Goal: Information Seeking & Learning: Learn about a topic

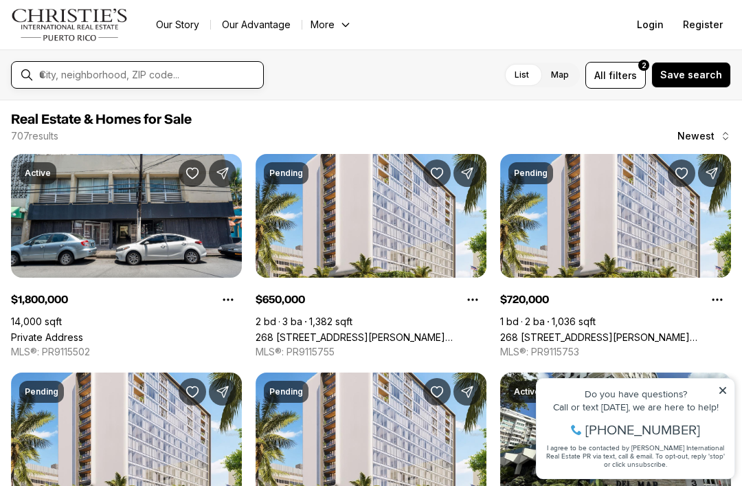
click at [192, 77] on input "text" at bounding box center [148, 75] width 218 height 12
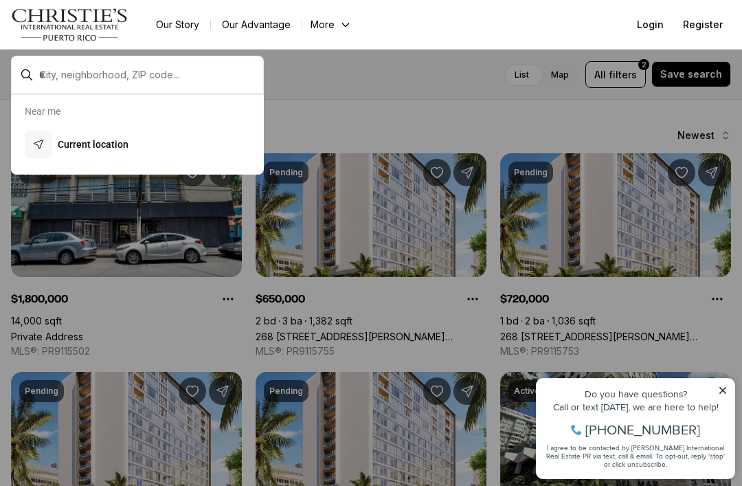
click at [99, 140] on p "Current location" at bounding box center [93, 144] width 71 height 14
click at [67, 151] on p "Current location" at bounding box center [93, 144] width 71 height 14
click at [34, 142] on icon "button" at bounding box center [38, 144] width 11 height 11
click at [466, 95] on div at bounding box center [371, 243] width 742 height 486
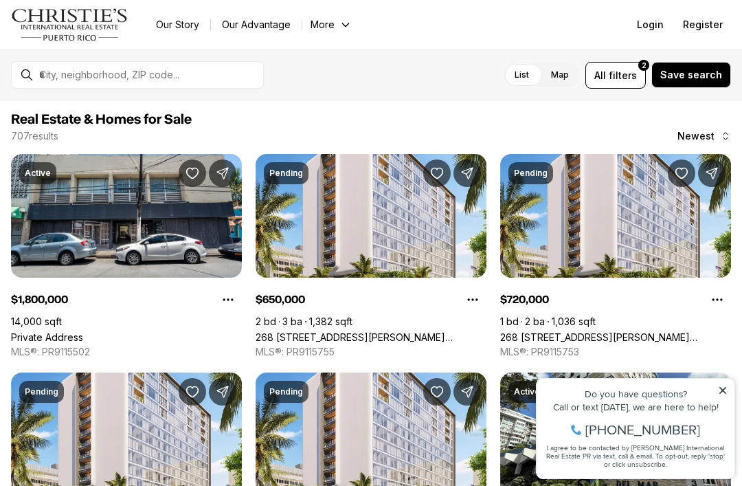
click at [574, 79] on label "Map" at bounding box center [560, 75] width 40 height 25
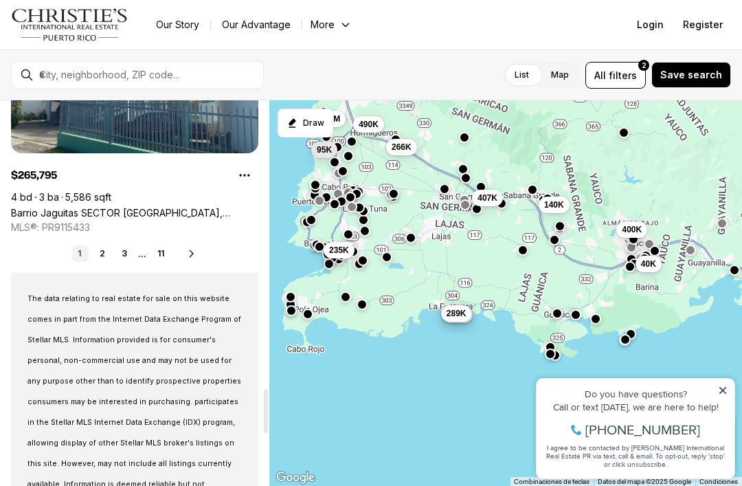
scroll to position [2527, 0]
click at [109, 252] on link "2" at bounding box center [102, 253] width 16 height 16
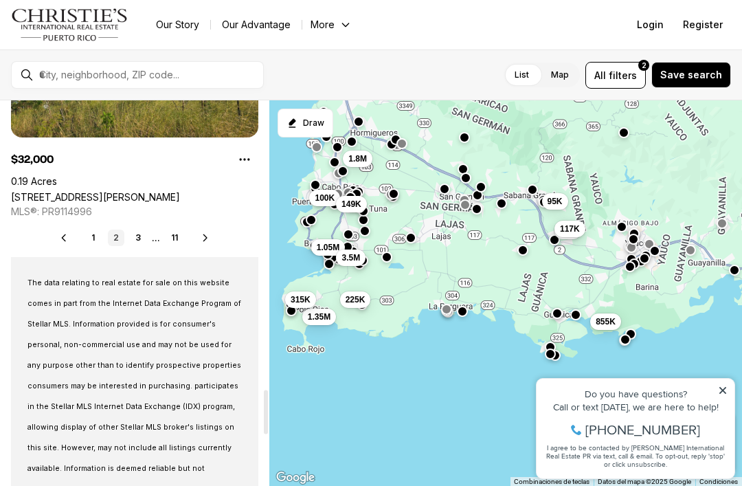
scroll to position [2537, 0]
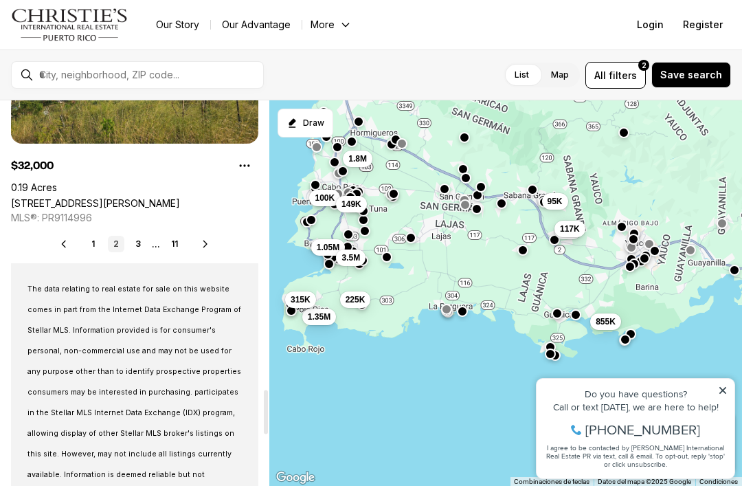
click at [146, 245] on link "3" at bounding box center [138, 244] width 16 height 16
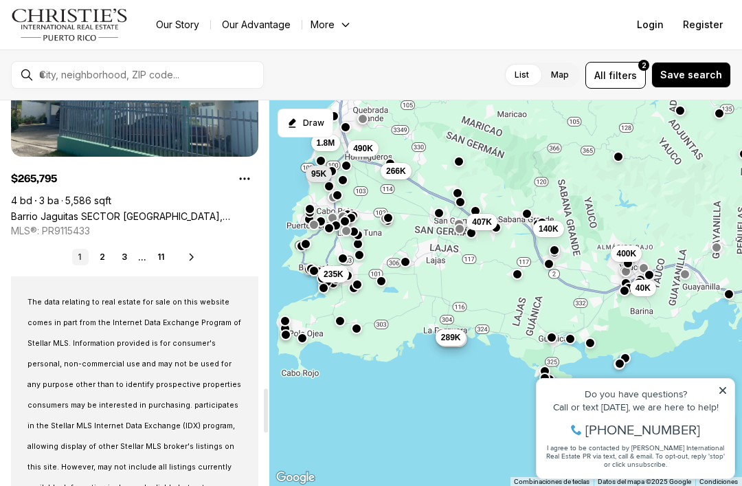
scroll to position [2523, 0]
click at [126, 260] on link "3" at bounding box center [124, 257] width 16 height 16
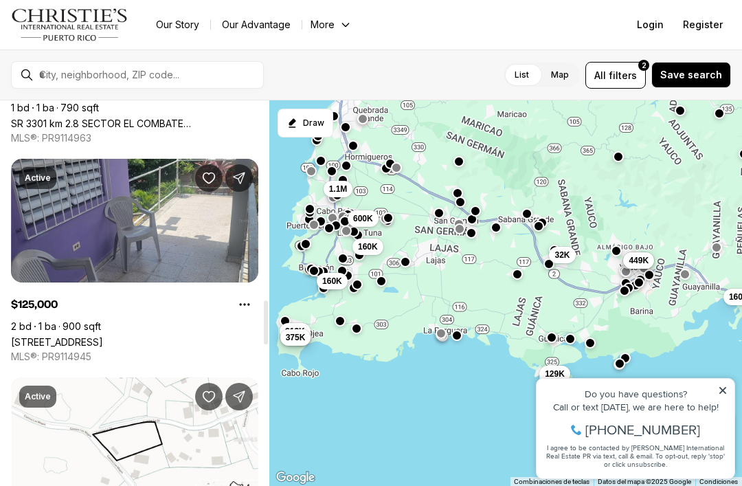
scroll to position [1750, 0]
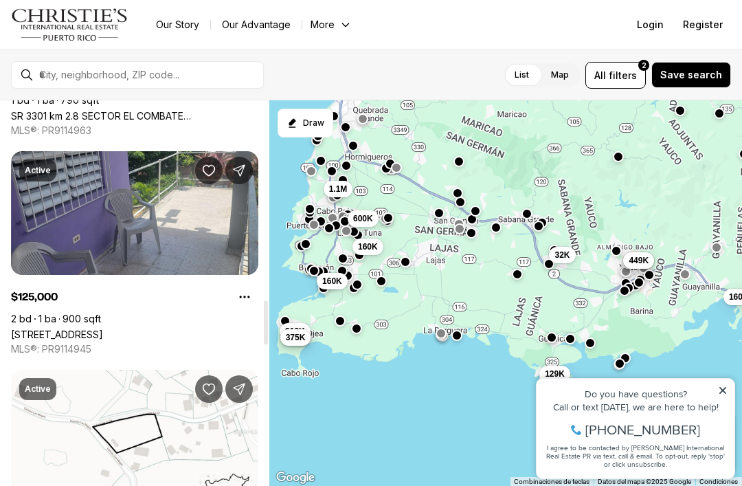
click at [103, 328] on link "[STREET_ADDRESS]" at bounding box center [57, 334] width 92 height 12
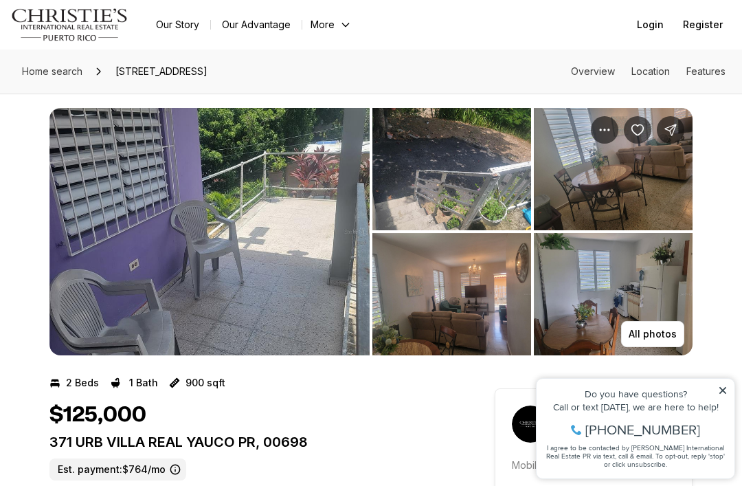
scroll to position [32, 0]
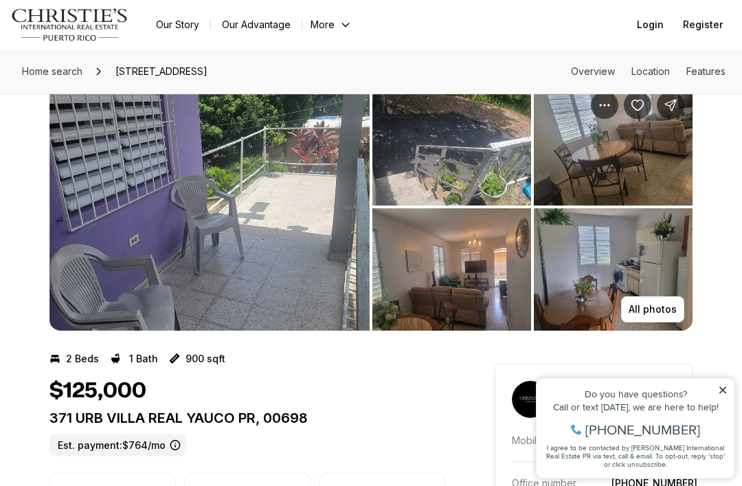
click at [640, 322] on img "View image gallery" at bounding box center [613, 270] width 159 height 122
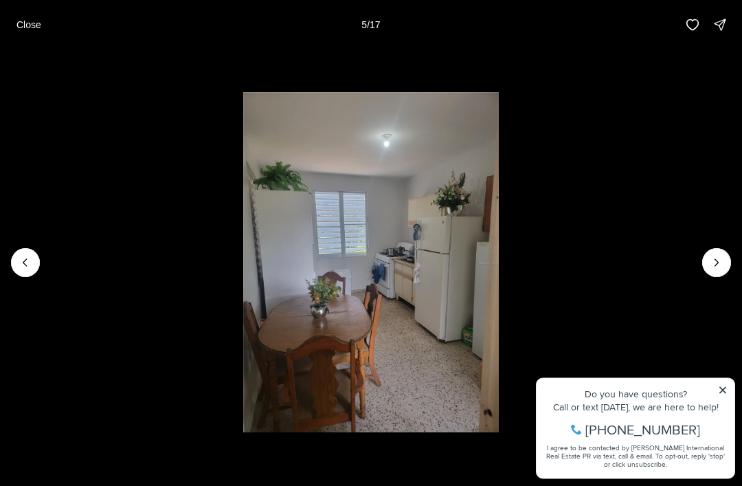
scroll to position [32, 0]
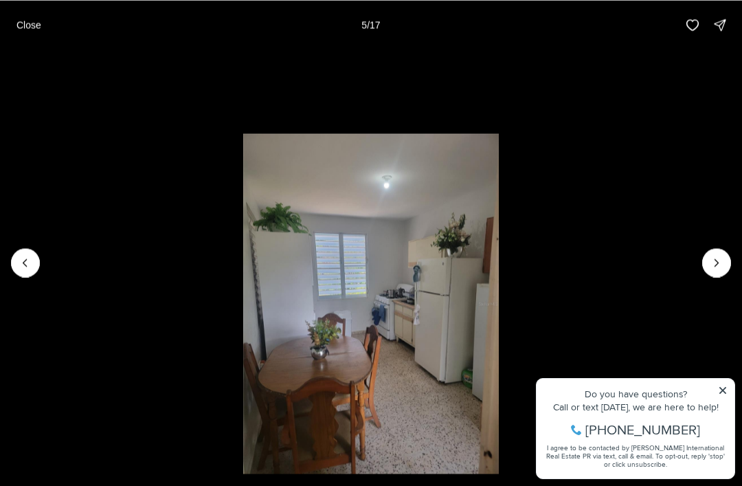
click at [710, 269] on icon "Next slide" at bounding box center [717, 263] width 14 height 14
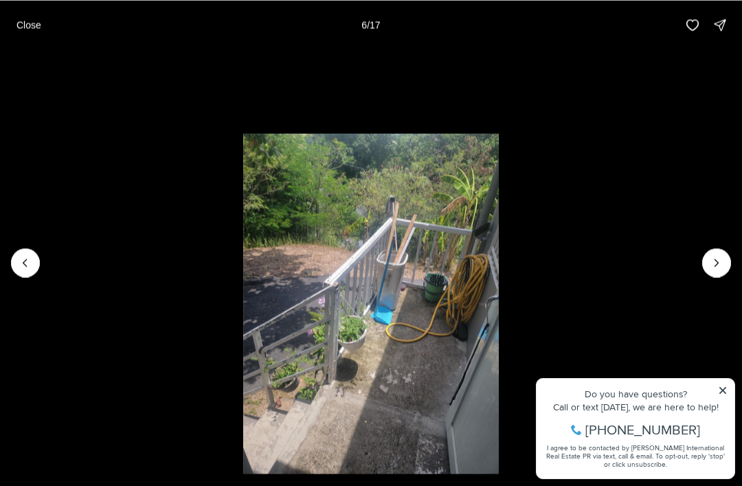
click at [714, 269] on icon "Next slide" at bounding box center [717, 263] width 14 height 14
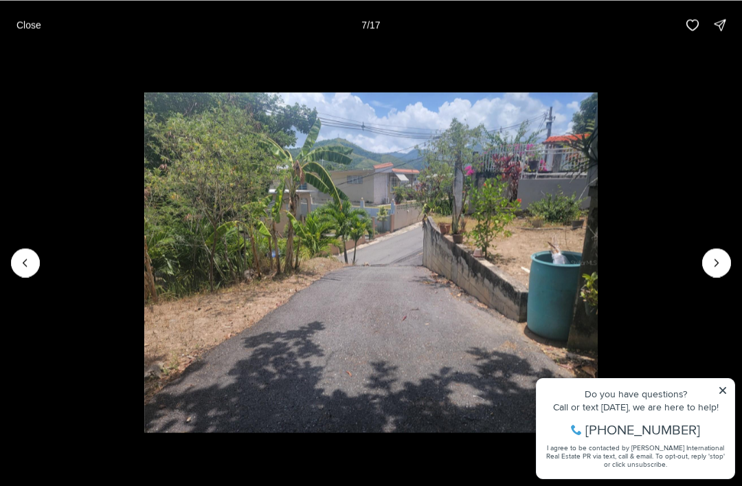
click at [706, 277] on button "Next slide" at bounding box center [716, 262] width 29 height 29
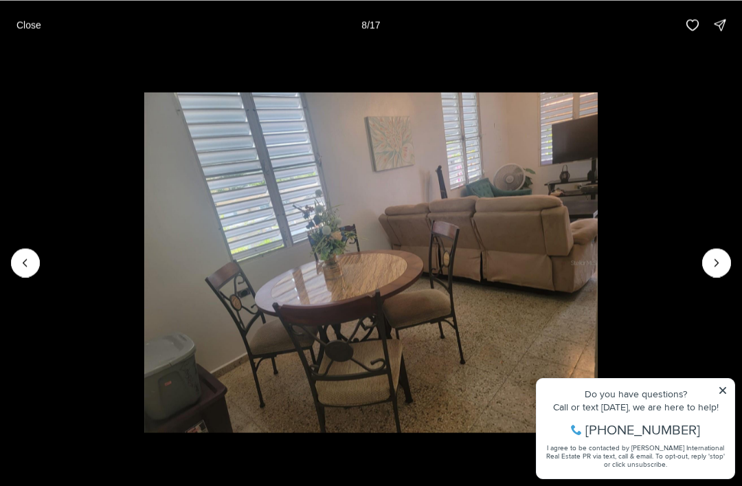
click at [598, 296] on img "8 of 17" at bounding box center [370, 262] width 453 height 340
click at [707, 277] on button "Next slide" at bounding box center [716, 262] width 29 height 29
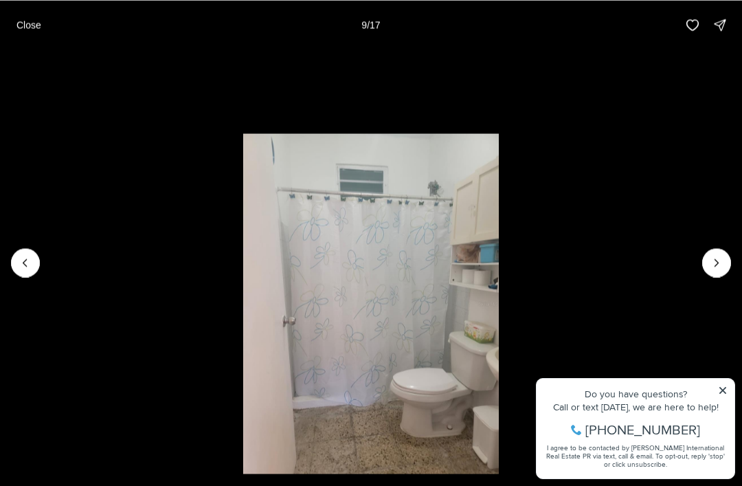
click at [711, 269] on icon "Next slide" at bounding box center [717, 263] width 14 height 14
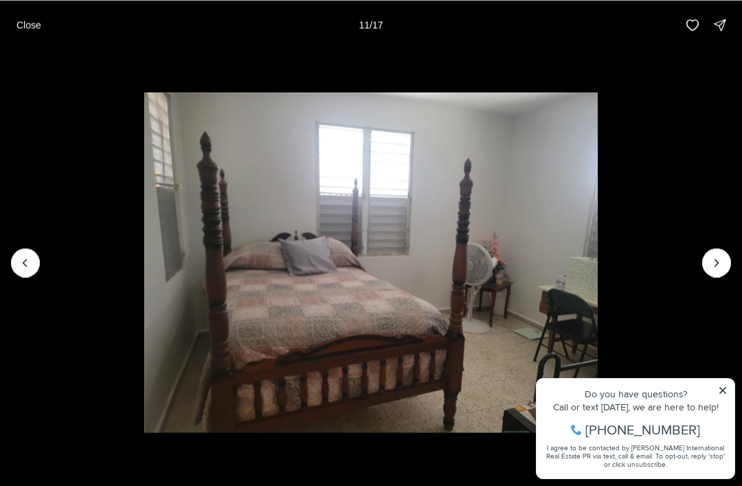
click at [25, 27] on p "Close" at bounding box center [28, 24] width 25 height 11
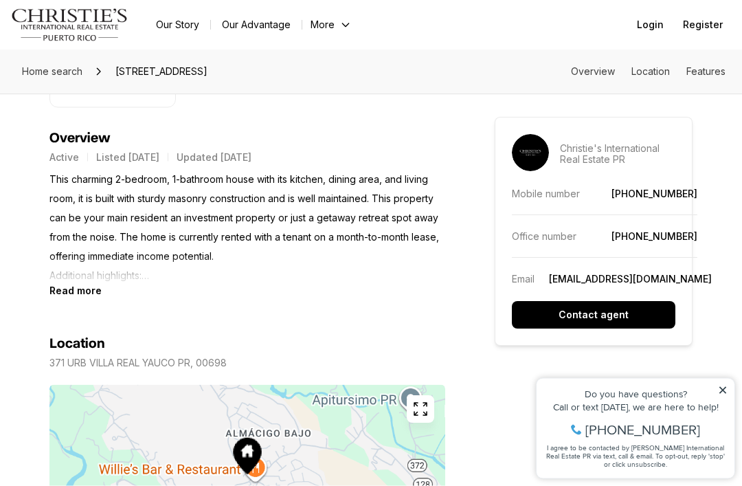
scroll to position [569, 0]
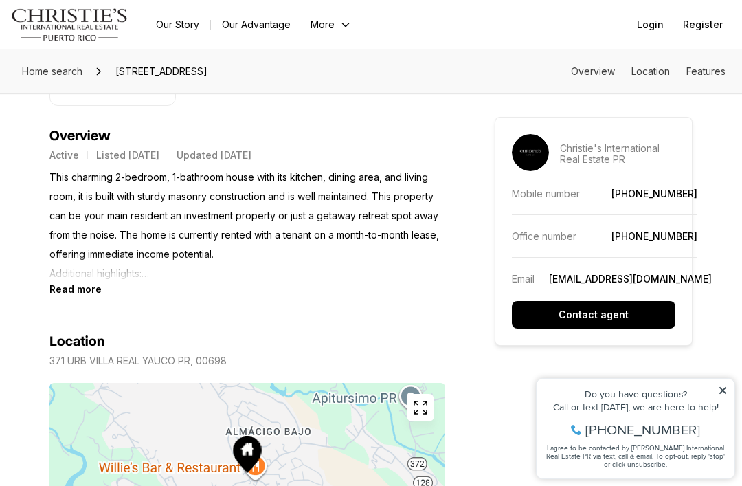
click at [79, 293] on b "Read more" at bounding box center [75, 289] width 52 height 12
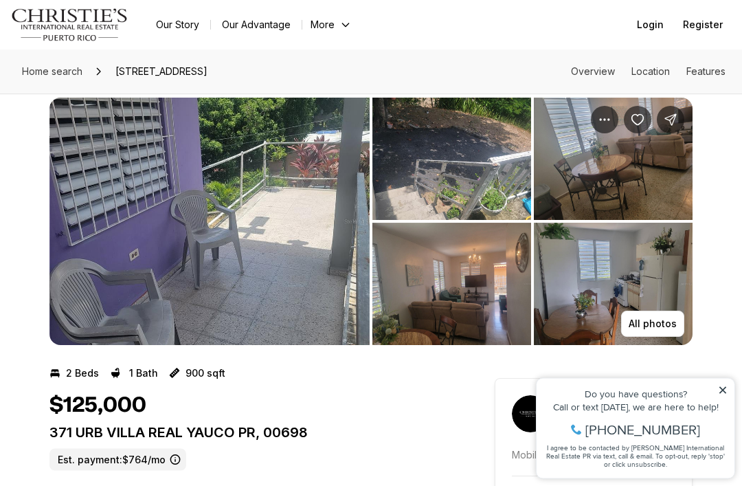
scroll to position [0, 0]
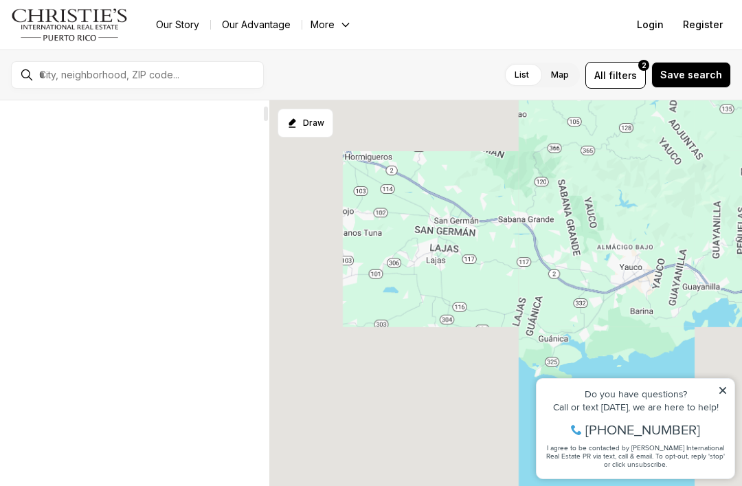
scroll to position [172, 0]
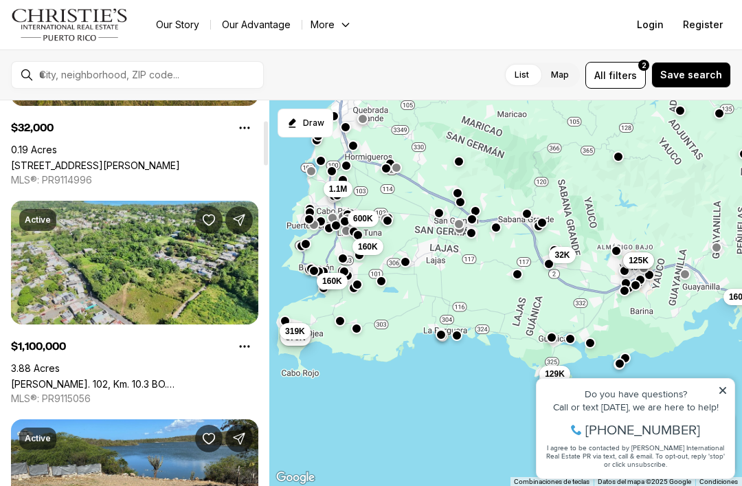
click at [176, 378] on link "[PERSON_NAME]. 102, Km. 10.3 BO. [GEOGRAPHIC_DATA], SECTOR JOYUDA, [GEOGRAPHIC_…" at bounding box center [134, 384] width 247 height 12
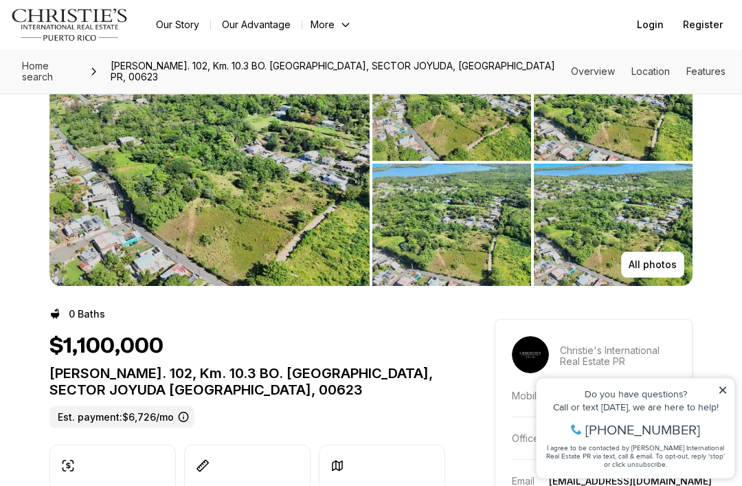
scroll to position [77, 0]
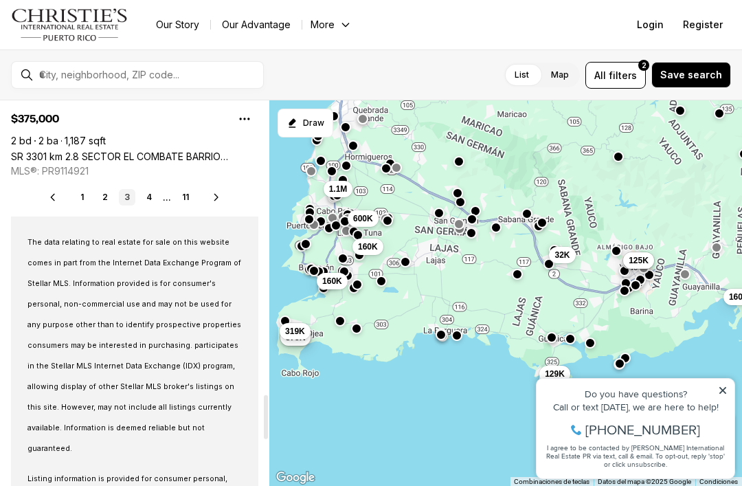
scroll to position [2559, 0]
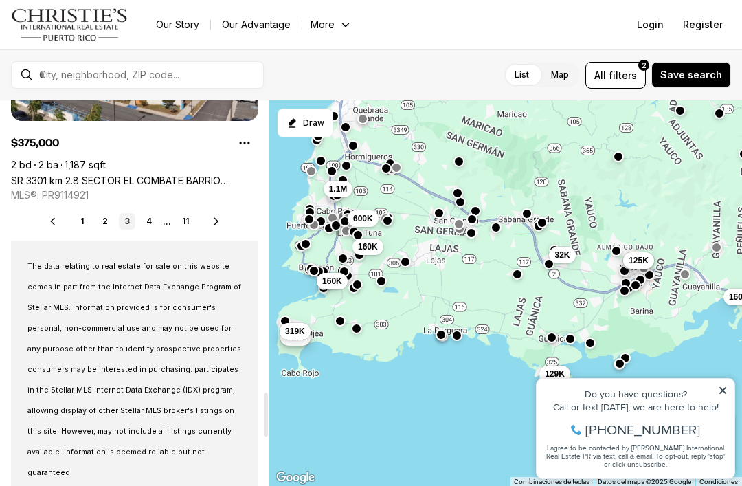
click at [152, 219] on link "4" at bounding box center [149, 221] width 16 height 16
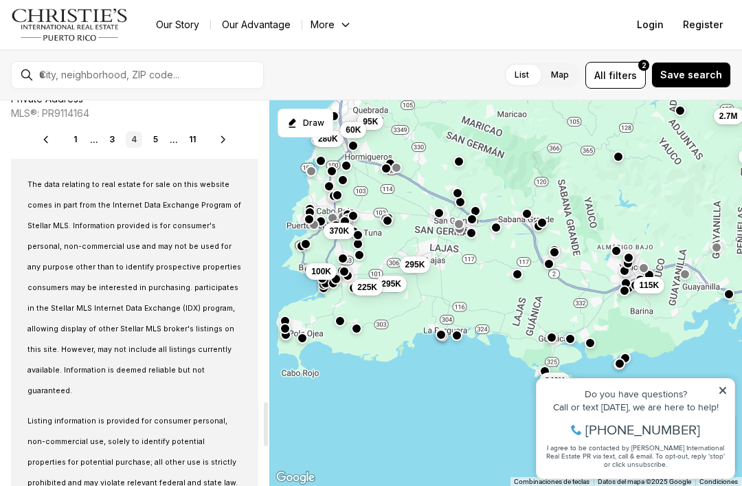
scroll to position [2603, 0]
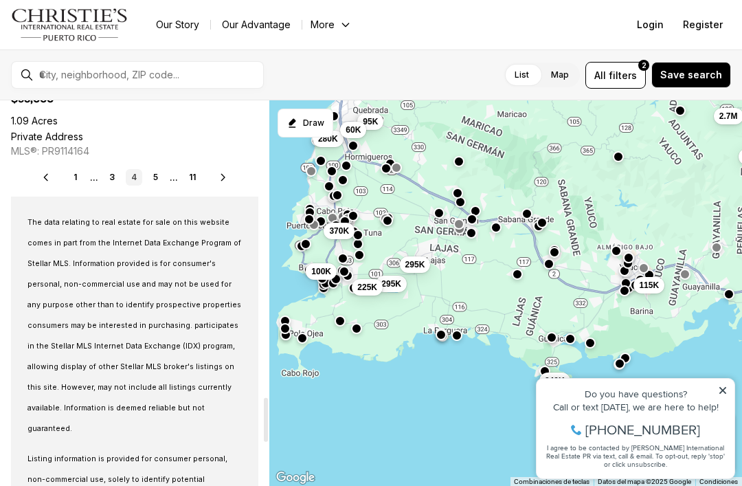
click at [162, 180] on link "5" at bounding box center [156, 177] width 16 height 16
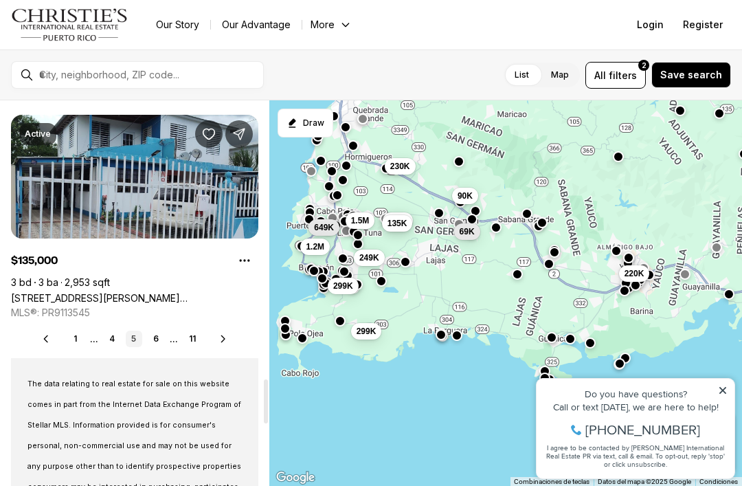
scroll to position [2442, 0]
click at [162, 339] on link "6" at bounding box center [156, 338] width 16 height 16
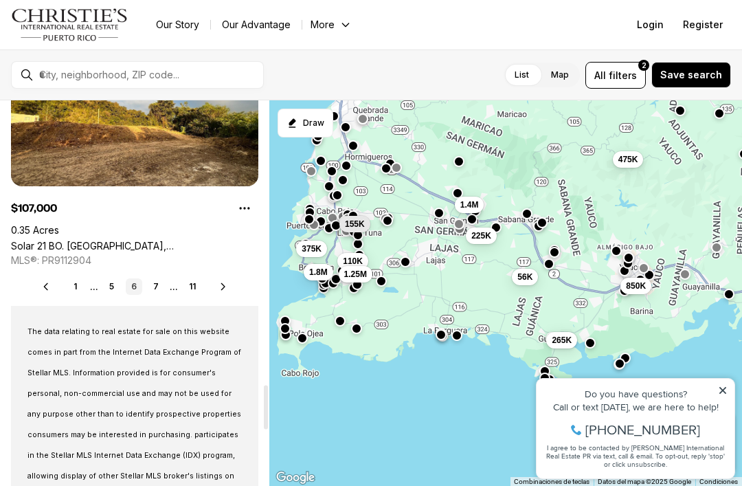
scroll to position [2494, 0]
click at [160, 281] on link "7" at bounding box center [156, 286] width 16 height 16
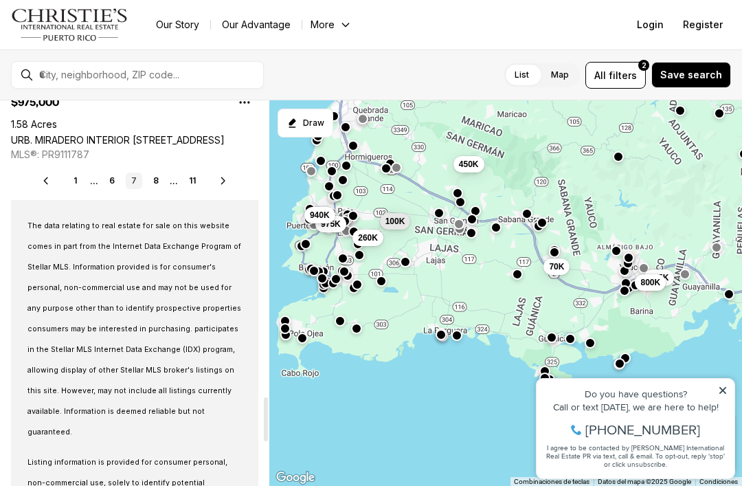
scroll to position [2599, 0]
click at [157, 180] on link "8" at bounding box center [156, 181] width 16 height 16
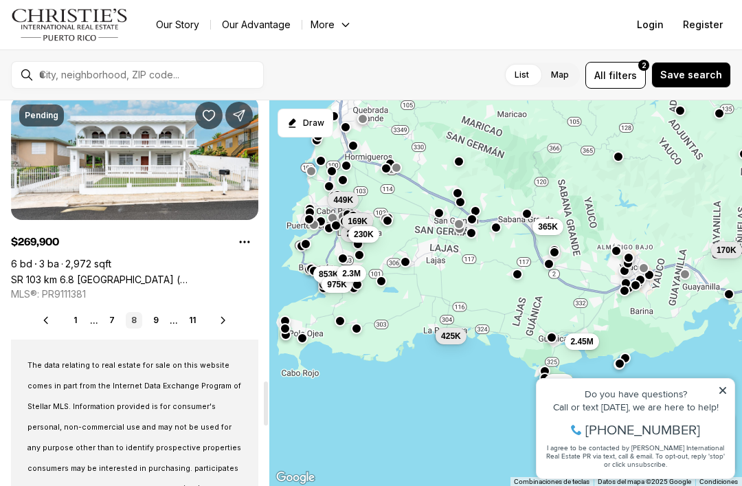
scroll to position [2460, 0]
click at [160, 313] on link "9" at bounding box center [156, 320] width 16 height 16
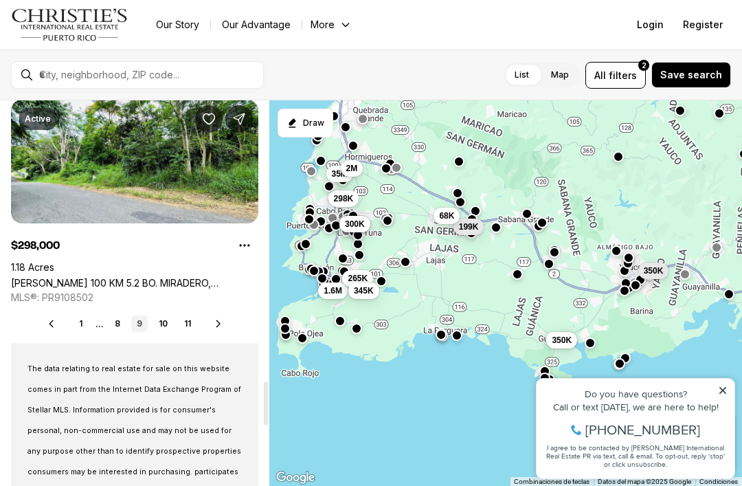
scroll to position [2461, 0]
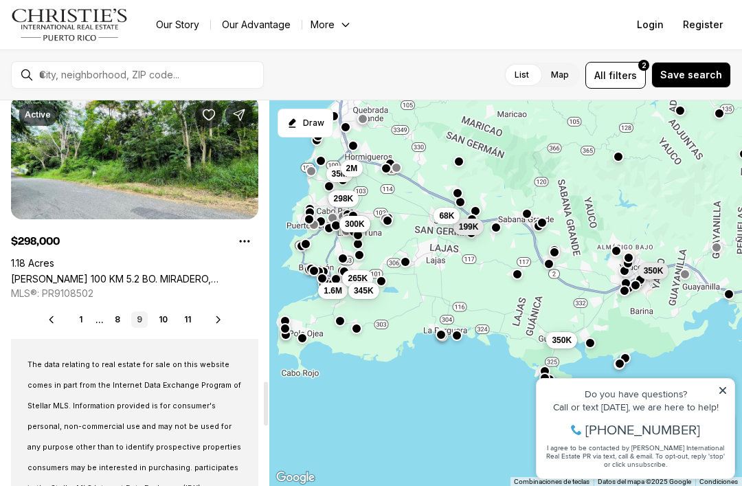
click at [163, 326] on link "10" at bounding box center [163, 319] width 20 height 16
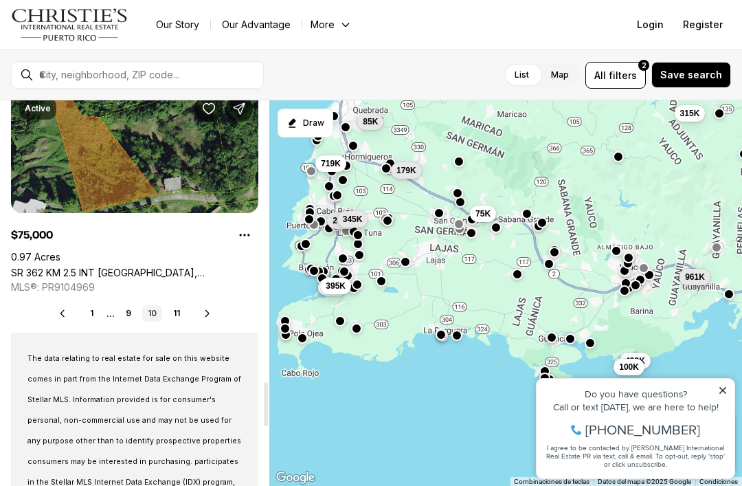
scroll to position [2467, 0]
click at [181, 319] on link "11" at bounding box center [177, 313] width 18 height 16
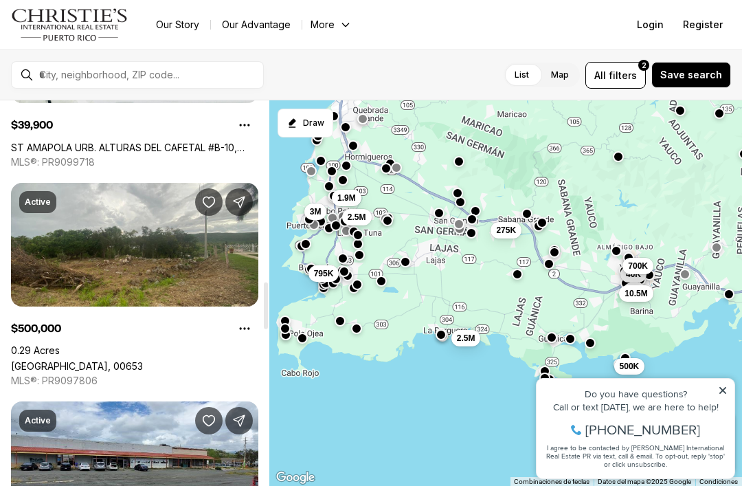
scroll to position [1469, 0]
